Goal: Task Accomplishment & Management: Use online tool/utility

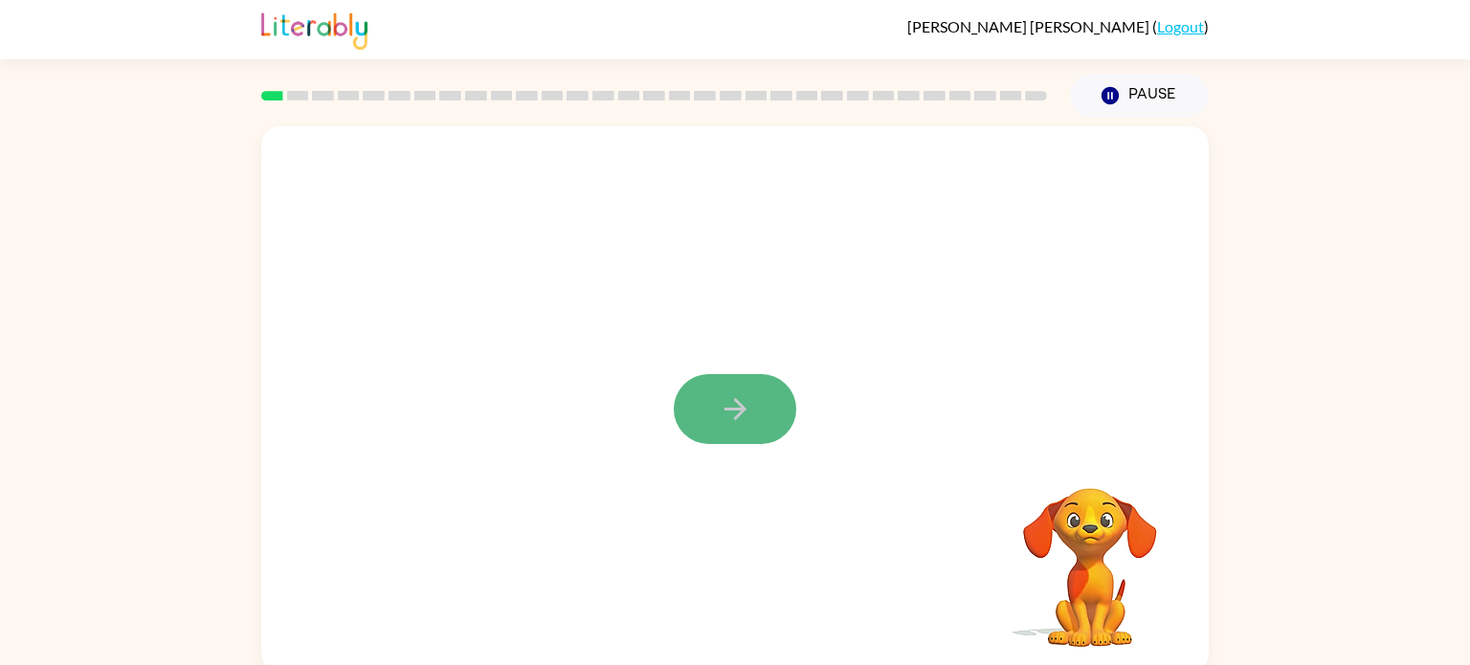
click at [762, 401] on button "button" at bounding box center [735, 409] width 123 height 70
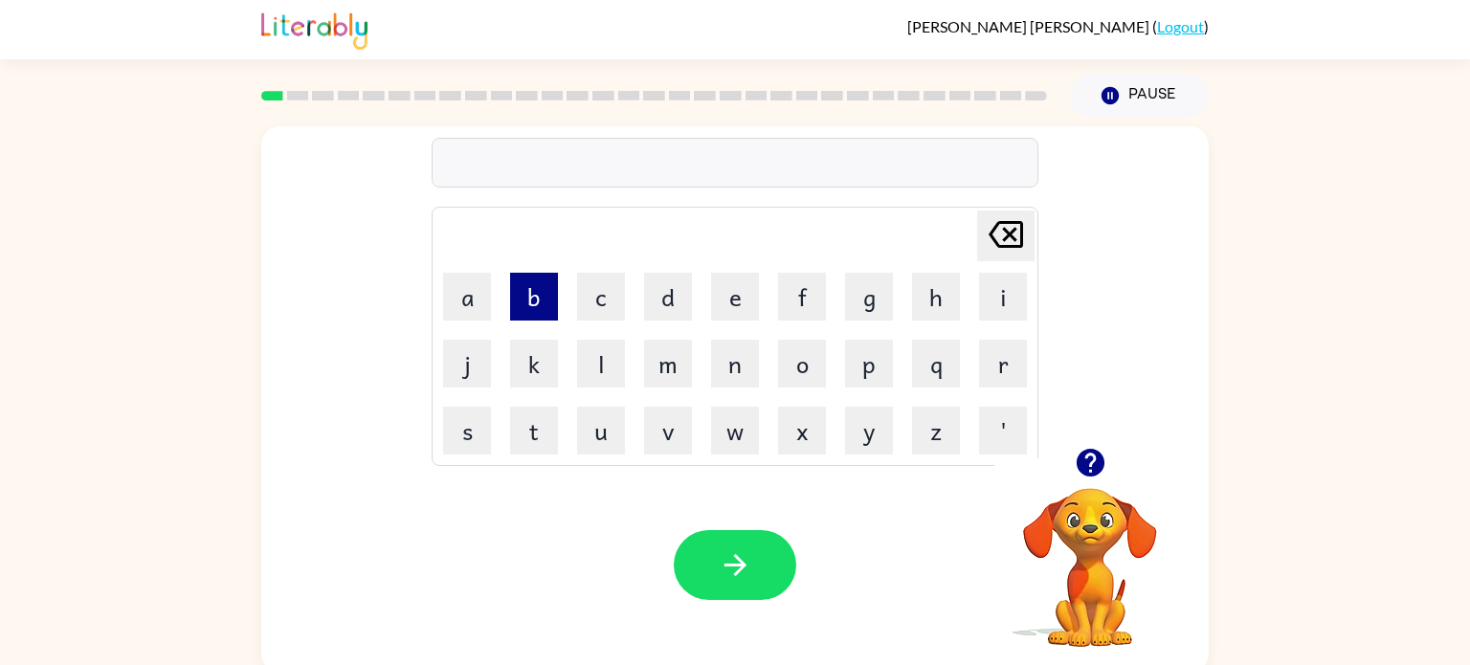
click at [524, 308] on button "b" at bounding box center [534, 297] width 48 height 48
click at [1019, 235] on icon at bounding box center [1006, 234] width 34 height 27
click at [785, 372] on button "o" at bounding box center [802, 364] width 48 height 48
type button "o"
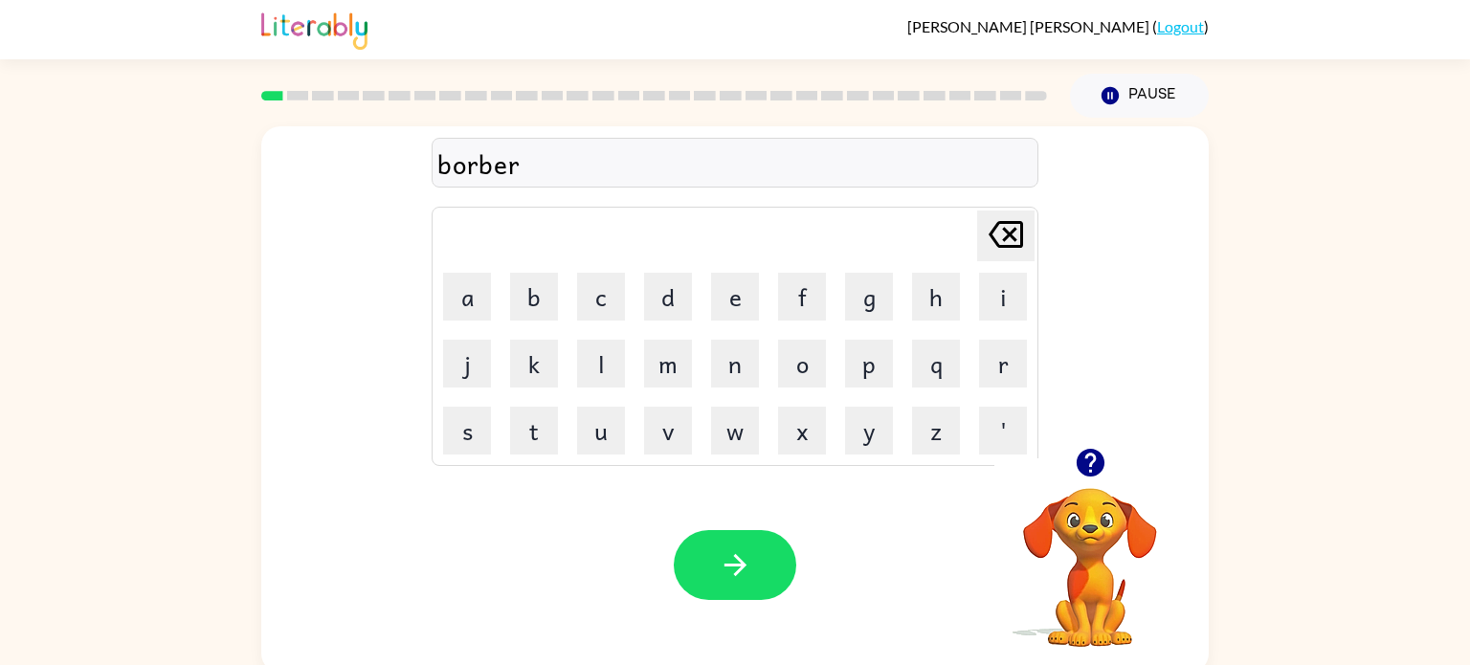
click at [495, 169] on div "borber" at bounding box center [734, 164] width 595 height 40
click at [695, 579] on button "button" at bounding box center [735, 565] width 123 height 70
click at [713, 568] on button "button" at bounding box center [735, 565] width 123 height 70
click at [611, 348] on button "l" at bounding box center [601, 364] width 48 height 48
click at [783, 378] on button "o" at bounding box center [802, 364] width 48 height 48
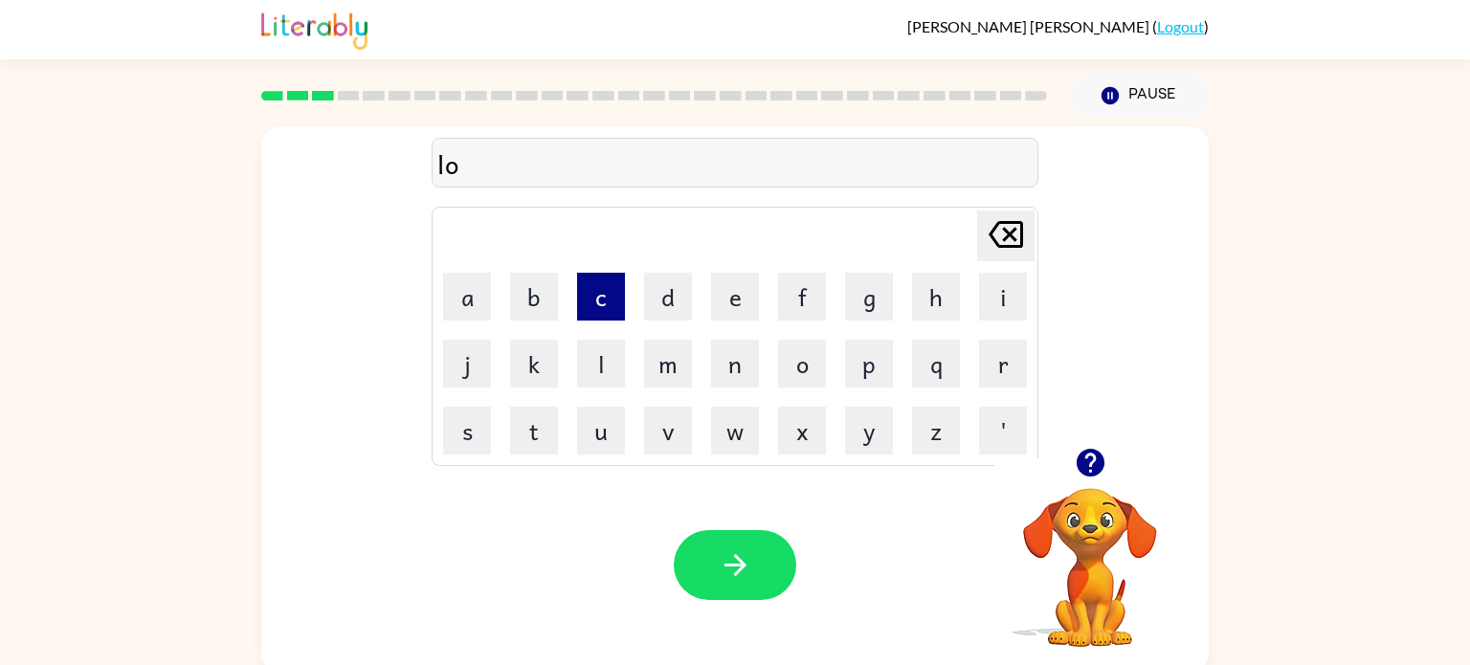
click at [612, 319] on button "c" at bounding box center [601, 297] width 48 height 48
click at [483, 294] on button "a" at bounding box center [467, 297] width 48 height 48
click at [535, 433] on button "t" at bounding box center [534, 431] width 48 height 48
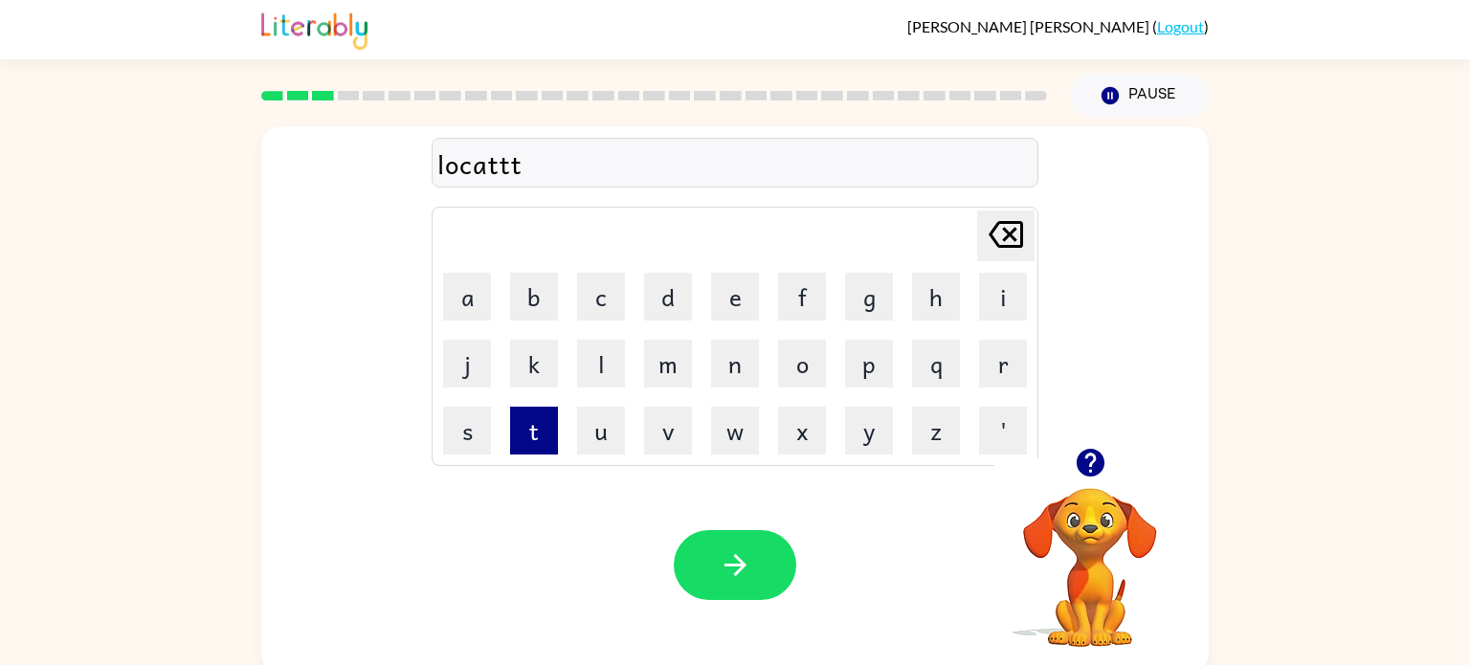
click at [535, 433] on button "t" at bounding box center [534, 431] width 48 height 48
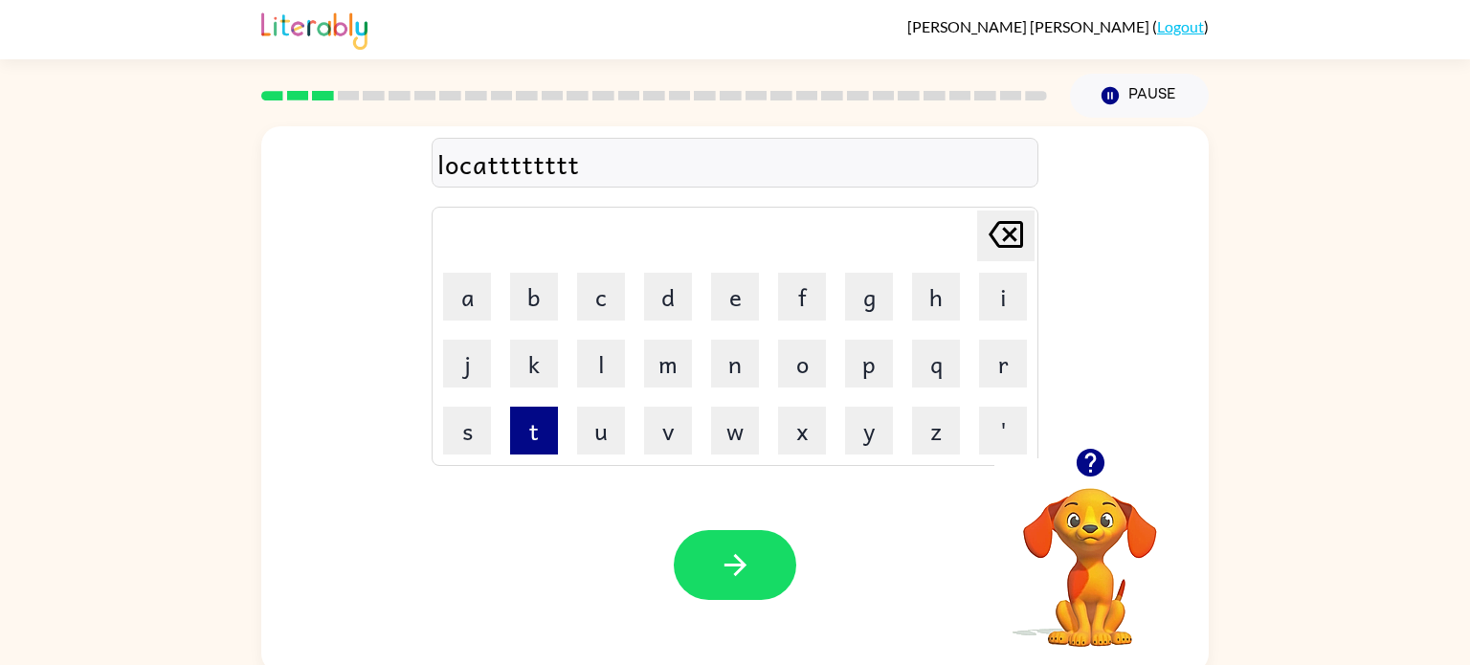
click at [535, 433] on button "t" at bounding box center [534, 431] width 48 height 48
type button "t"
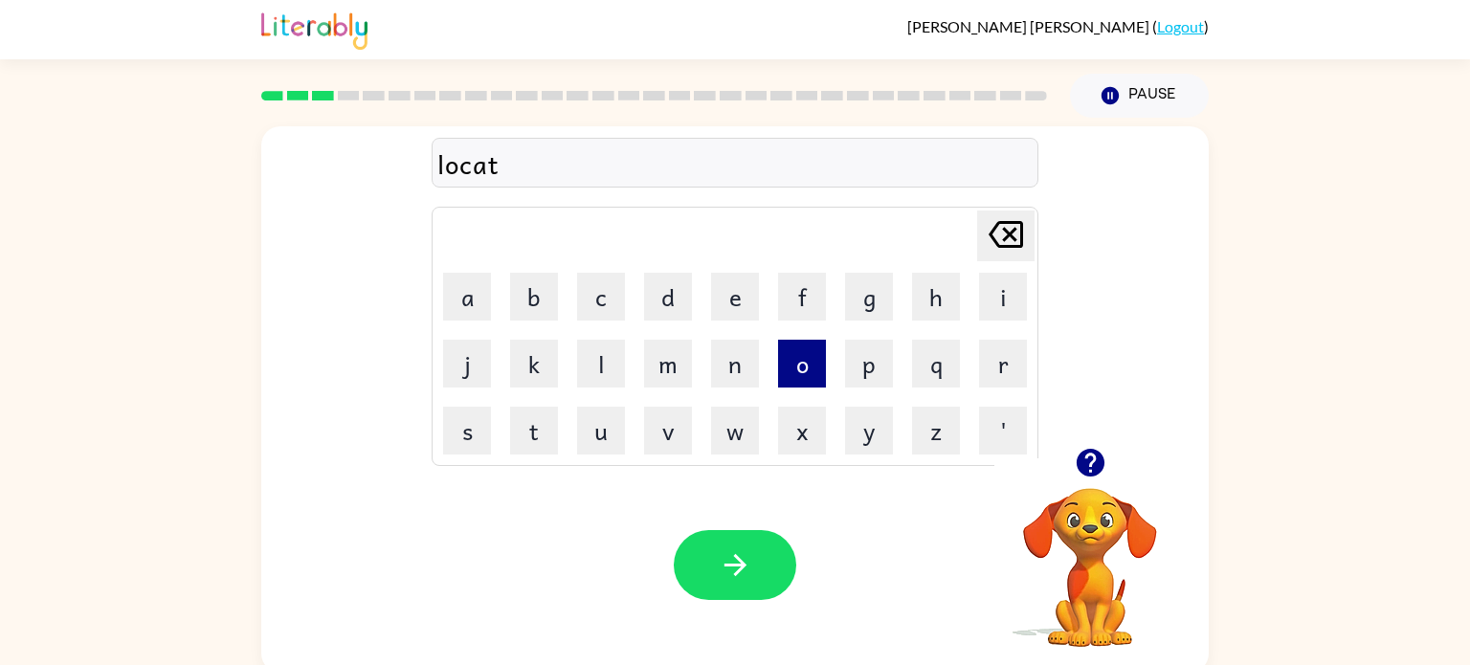
click at [787, 365] on button "o" at bounding box center [802, 364] width 48 height 48
click at [995, 218] on icon "[PERSON_NAME] last character input" at bounding box center [1006, 235] width 46 height 46
click at [749, 279] on button "e" at bounding box center [735, 297] width 48 height 48
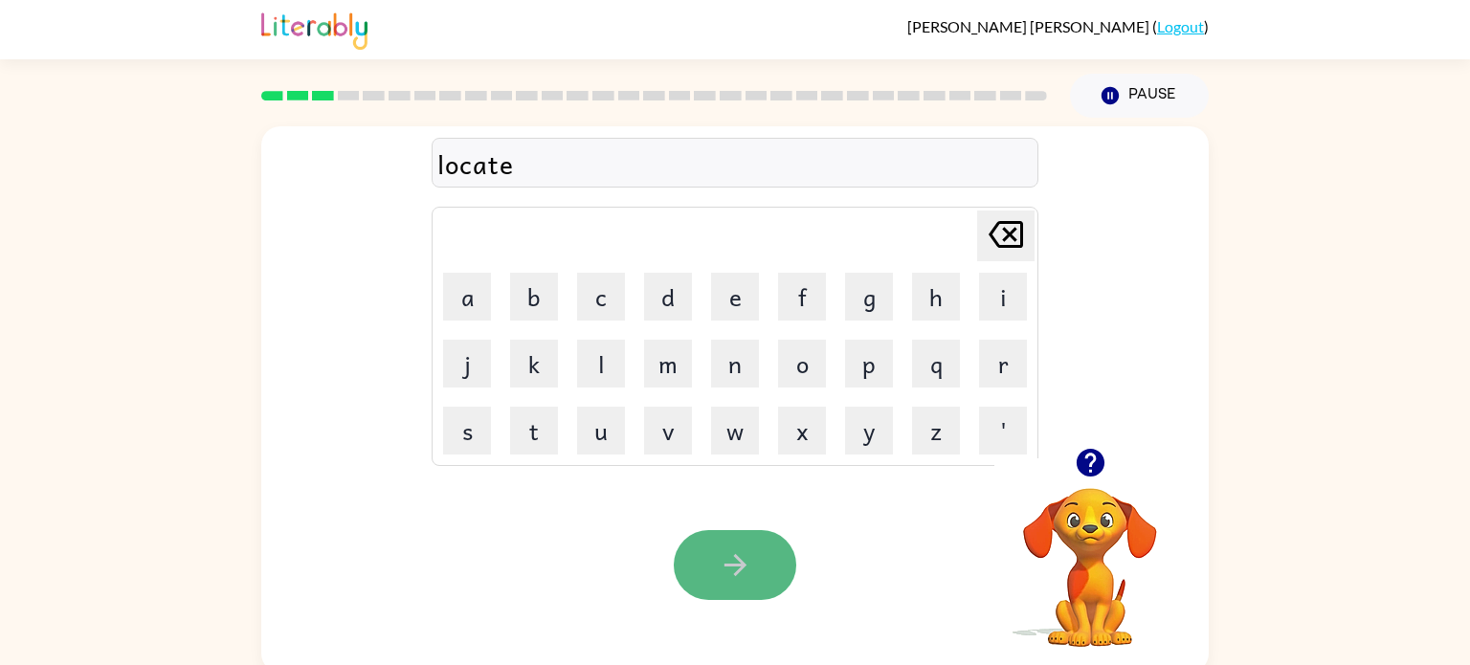
click at [769, 536] on button "button" at bounding box center [735, 565] width 123 height 70
click at [736, 584] on button "button" at bounding box center [735, 565] width 123 height 70
click at [737, 566] on icon "button" at bounding box center [735, 565] width 22 height 22
click at [743, 578] on icon "button" at bounding box center [735, 564] width 33 height 33
click at [735, 573] on icon "button" at bounding box center [735, 565] width 22 height 22
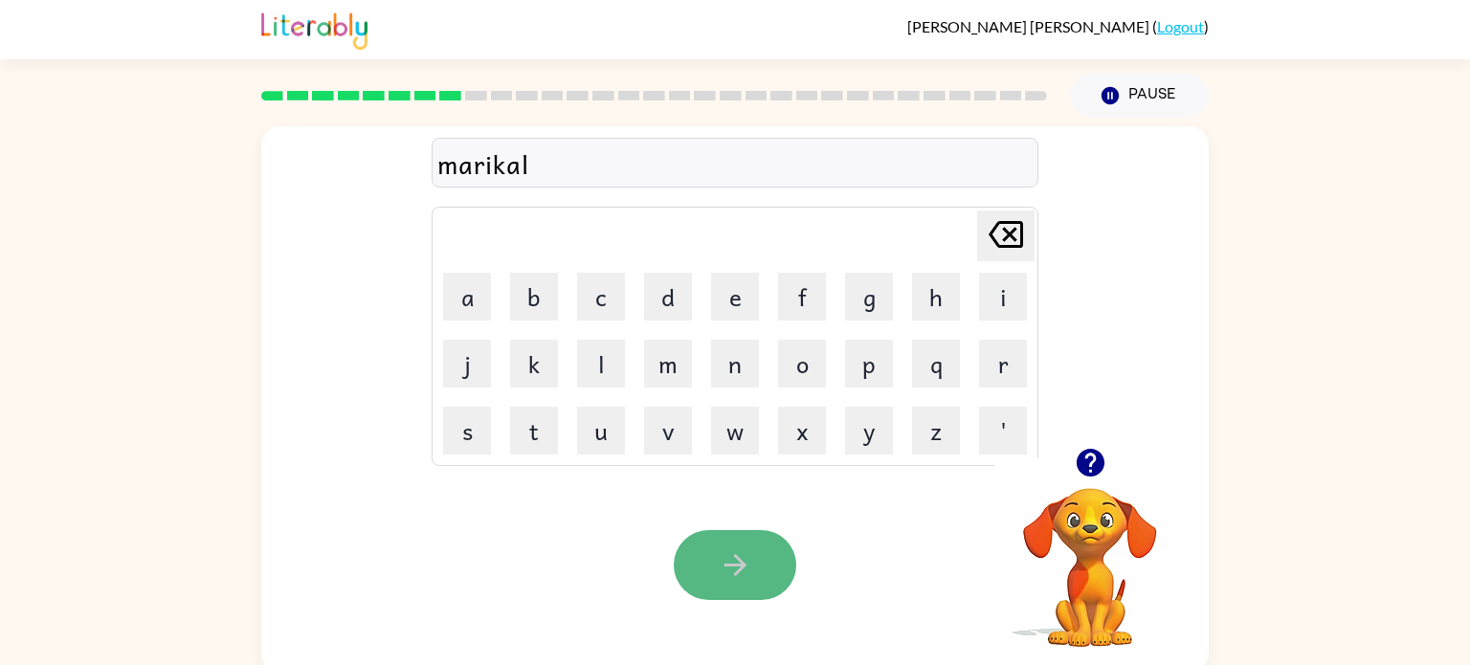
click at [735, 573] on icon "button" at bounding box center [735, 565] width 22 height 22
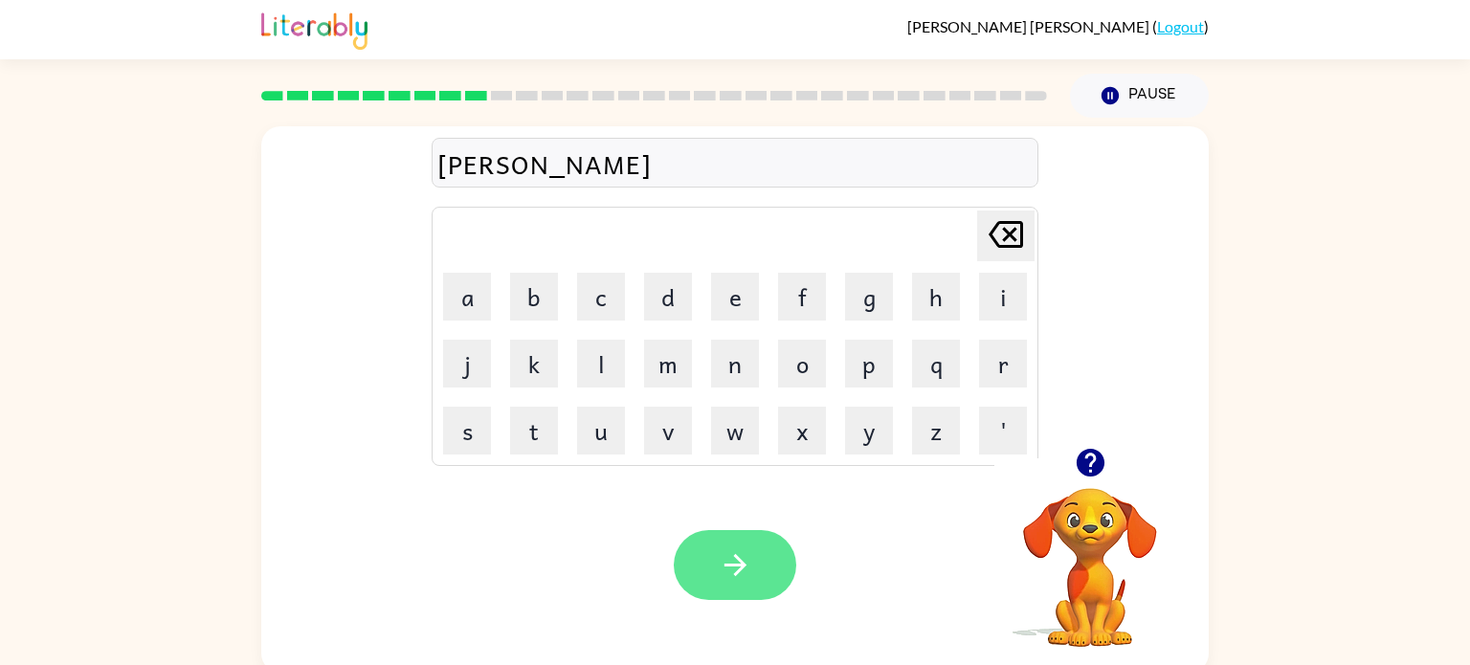
click at [734, 572] on icon "button" at bounding box center [735, 564] width 33 height 33
click at [741, 579] on icon "button" at bounding box center [735, 564] width 33 height 33
click at [743, 579] on icon "button" at bounding box center [735, 564] width 33 height 33
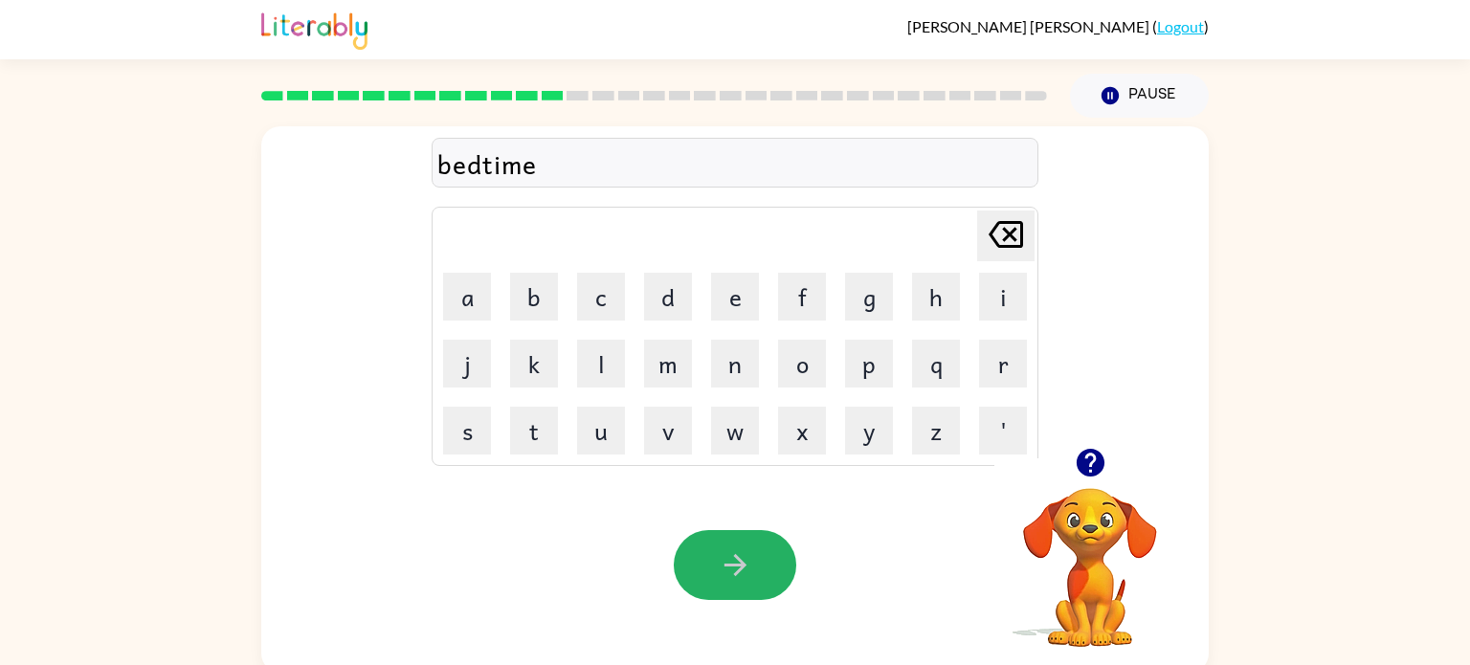
click at [743, 579] on icon "button" at bounding box center [735, 564] width 33 height 33
click at [1086, 542] on video "Your browser must support playing .mp4 files to use Literably. Please try using…" at bounding box center [1089, 553] width 191 height 191
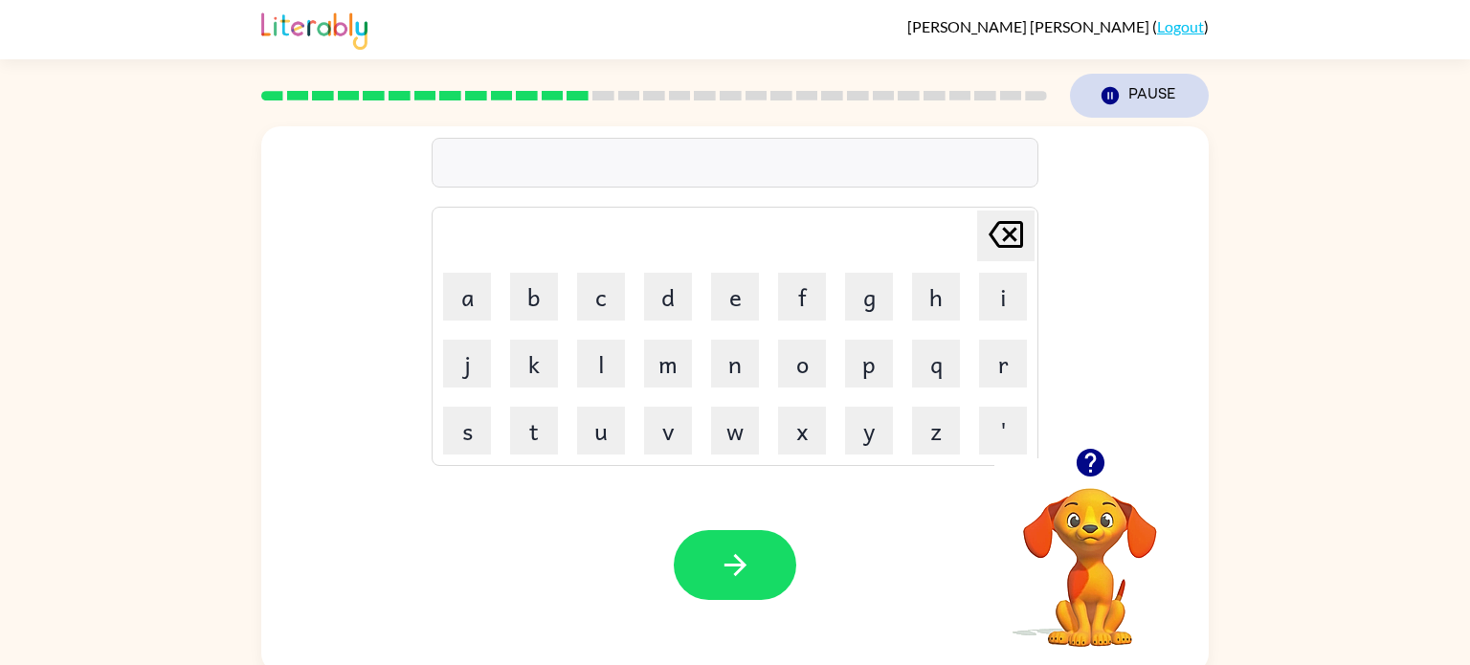
click at [1178, 107] on button "Pause Pause" at bounding box center [1139, 96] width 139 height 44
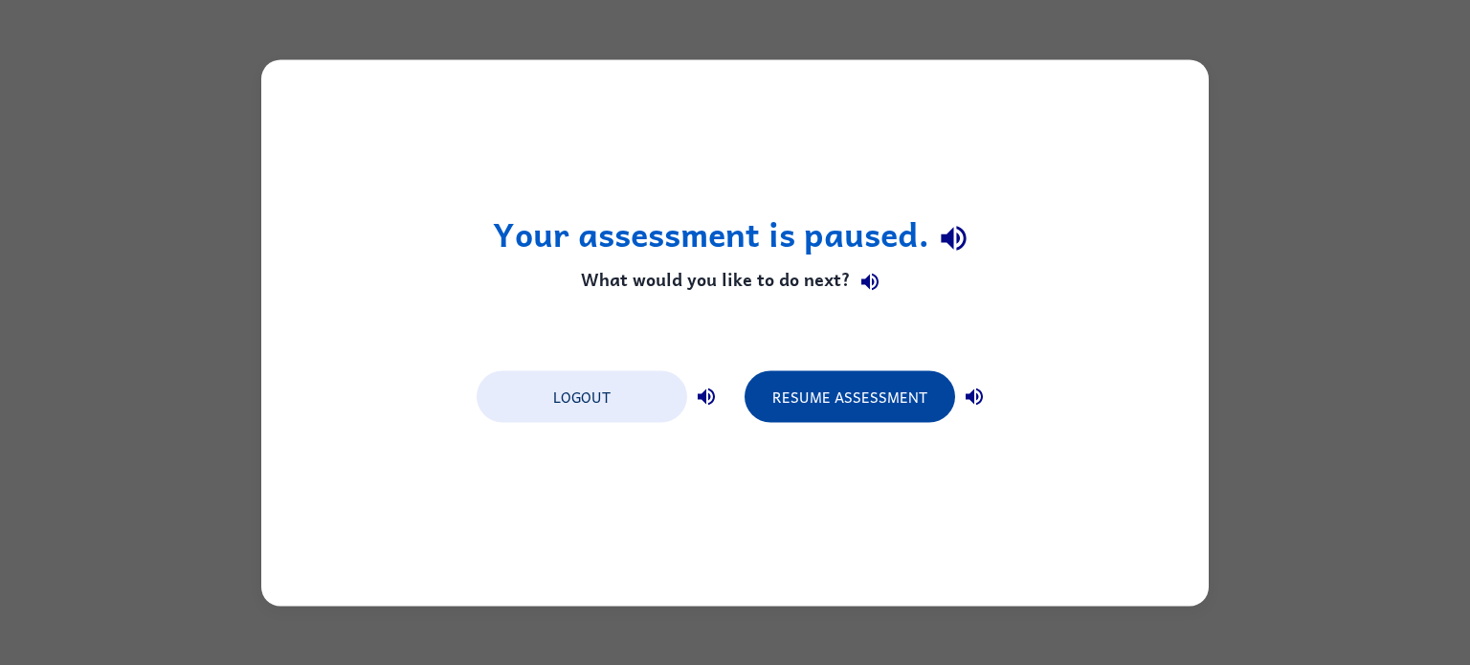
click at [869, 392] on button "Resume Assessment" at bounding box center [850, 396] width 211 height 52
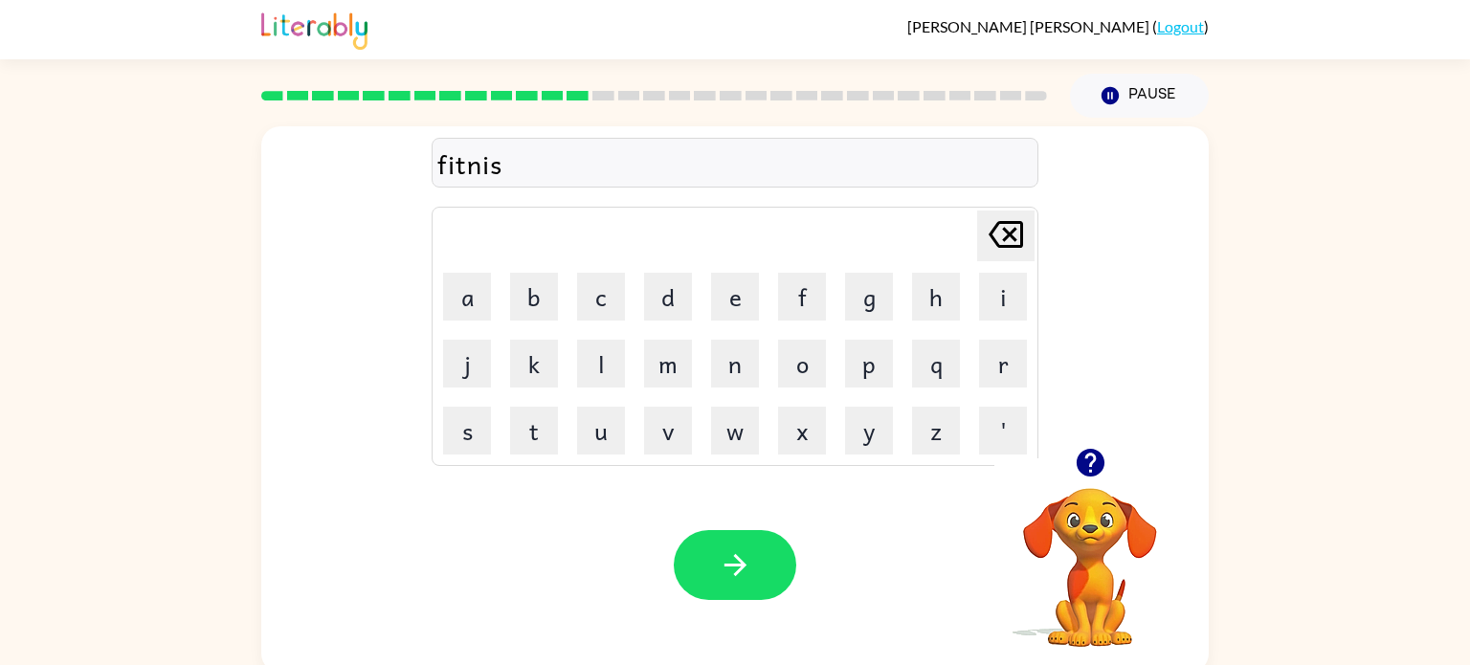
click at [868, 391] on td "p" at bounding box center [868, 363] width 65 height 65
click at [725, 585] on button "button" at bounding box center [735, 565] width 123 height 70
click at [729, 561] on icon "button" at bounding box center [735, 564] width 33 height 33
click at [731, 560] on icon "button" at bounding box center [735, 564] width 33 height 33
click at [731, 559] on icon "button" at bounding box center [735, 564] width 33 height 33
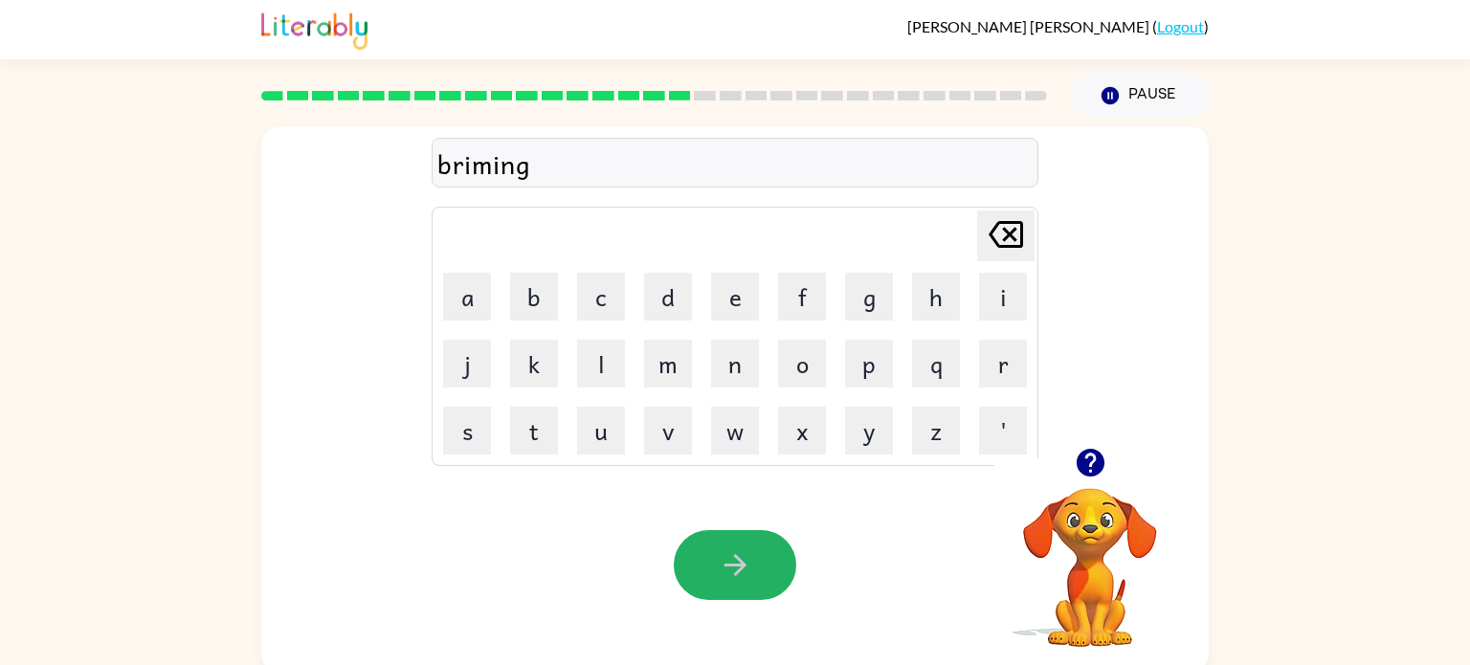
click at [731, 559] on icon "button" at bounding box center [735, 564] width 33 height 33
click at [731, 558] on icon "button" at bounding box center [735, 564] width 33 height 33
click at [746, 556] on icon "button" at bounding box center [735, 564] width 33 height 33
click at [737, 567] on icon "button" at bounding box center [735, 565] width 22 height 22
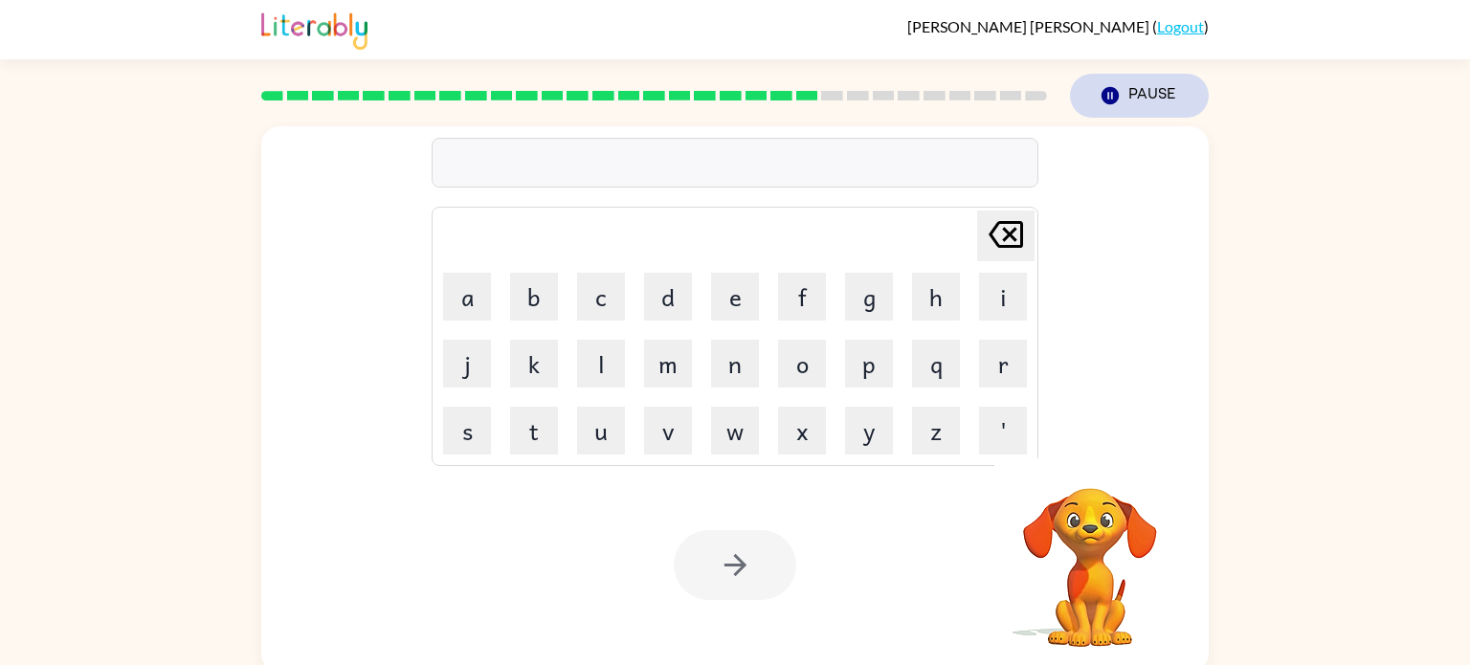
click at [1113, 90] on icon "button" at bounding box center [1110, 95] width 17 height 17
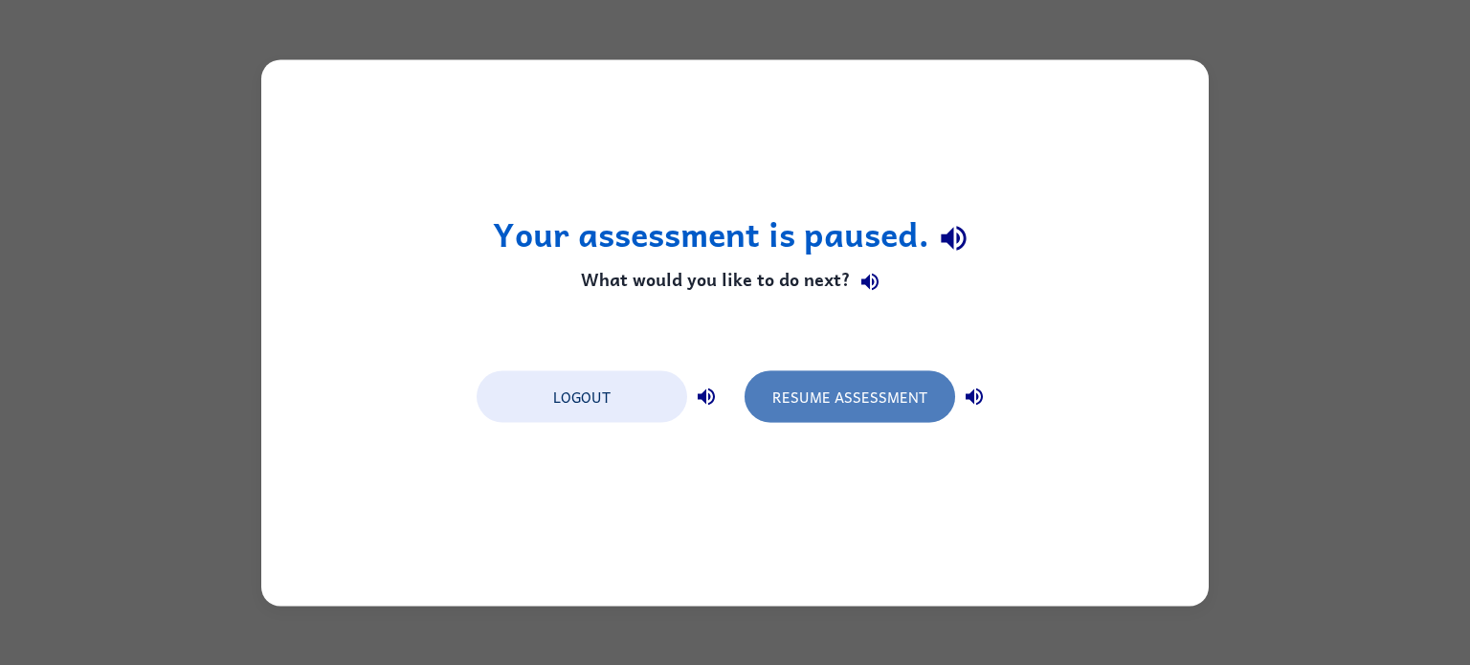
click at [915, 394] on button "Resume Assessment" at bounding box center [850, 396] width 211 height 52
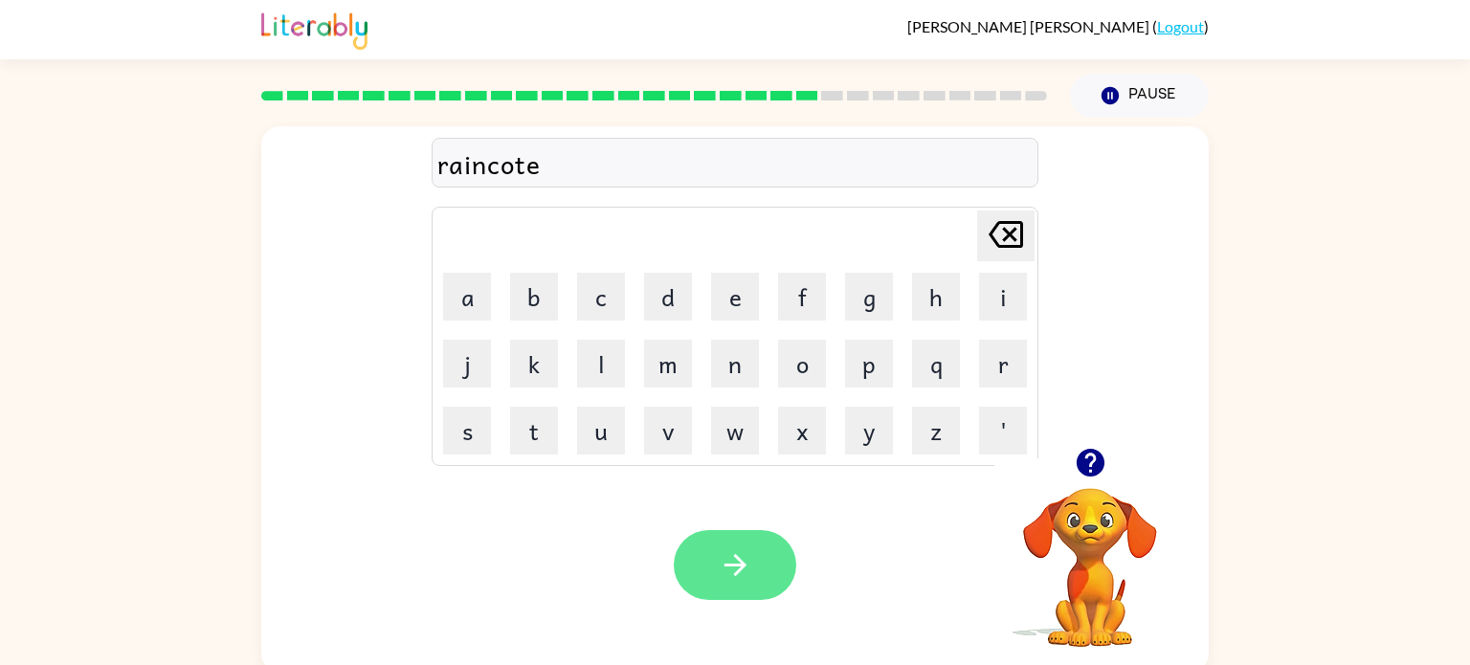
click at [737, 555] on icon "button" at bounding box center [735, 564] width 33 height 33
click at [710, 566] on button "button" at bounding box center [735, 565] width 123 height 70
click at [710, 565] on button "button" at bounding box center [735, 565] width 123 height 70
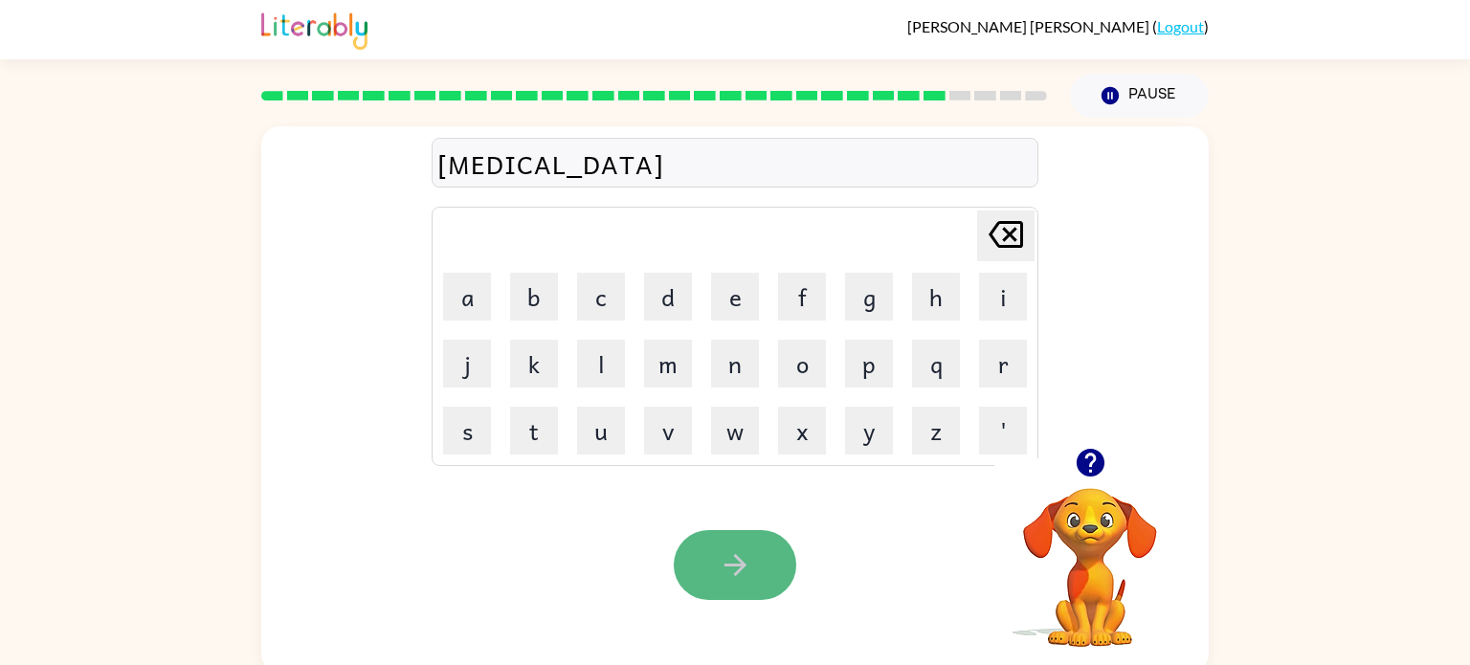
click at [742, 559] on icon "button" at bounding box center [735, 564] width 33 height 33
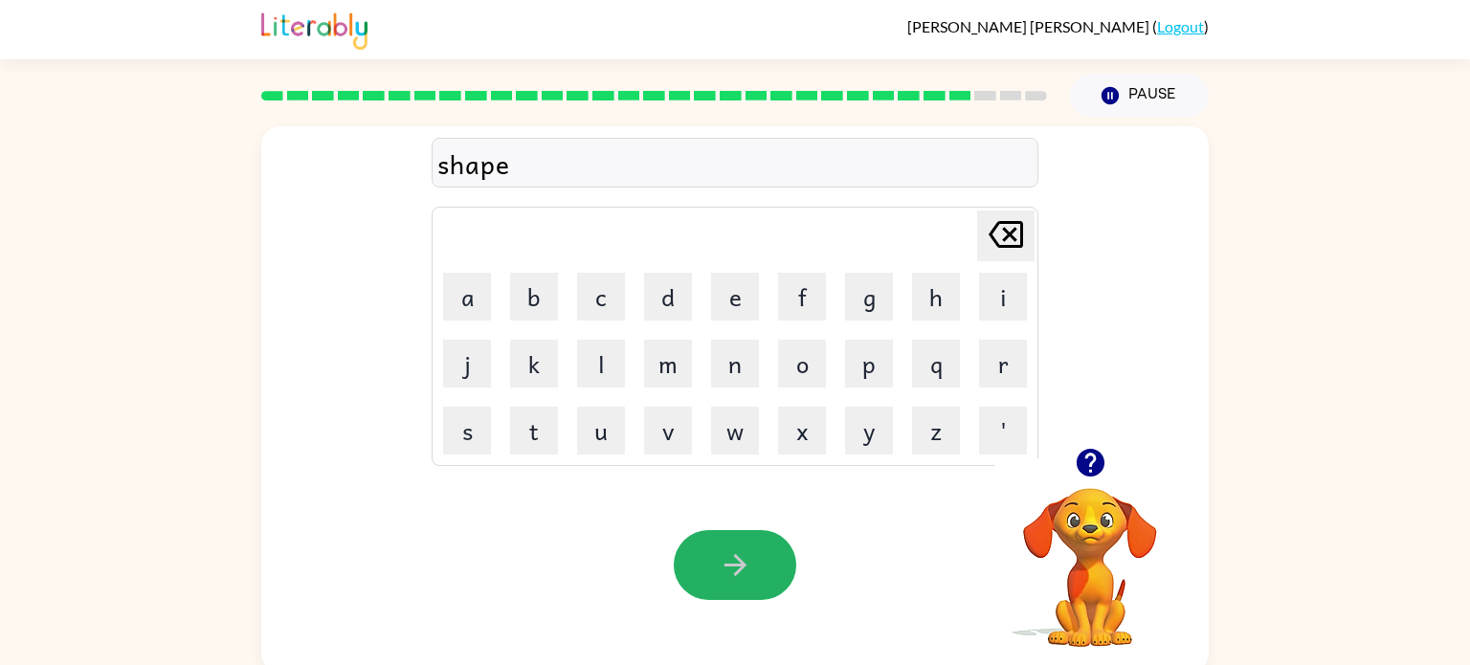
click at [742, 559] on icon "button" at bounding box center [735, 564] width 33 height 33
